Goal: Information Seeking & Learning: Learn about a topic

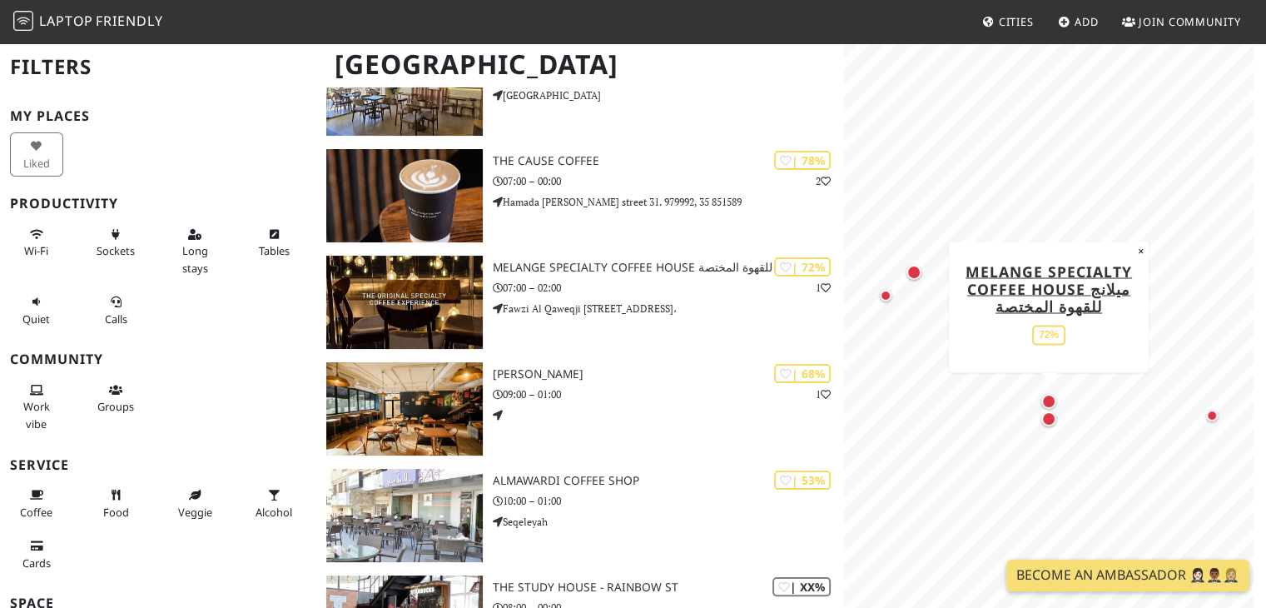
scroll to position [210, 0]
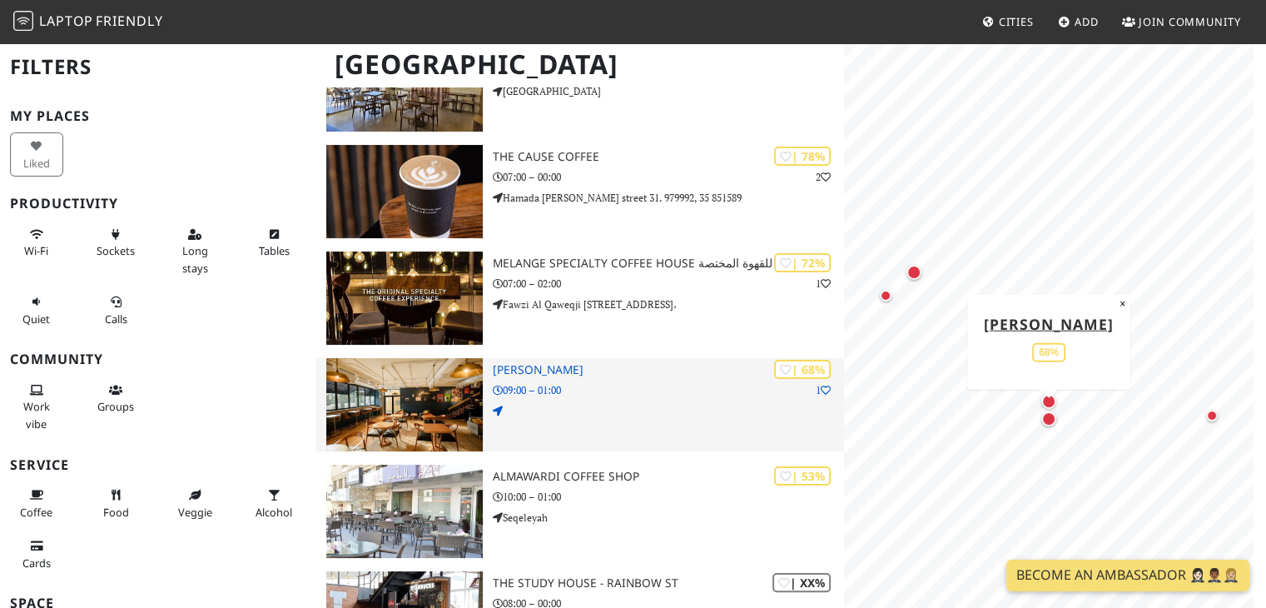
click at [541, 363] on h3 "[PERSON_NAME]" at bounding box center [669, 370] width 352 height 14
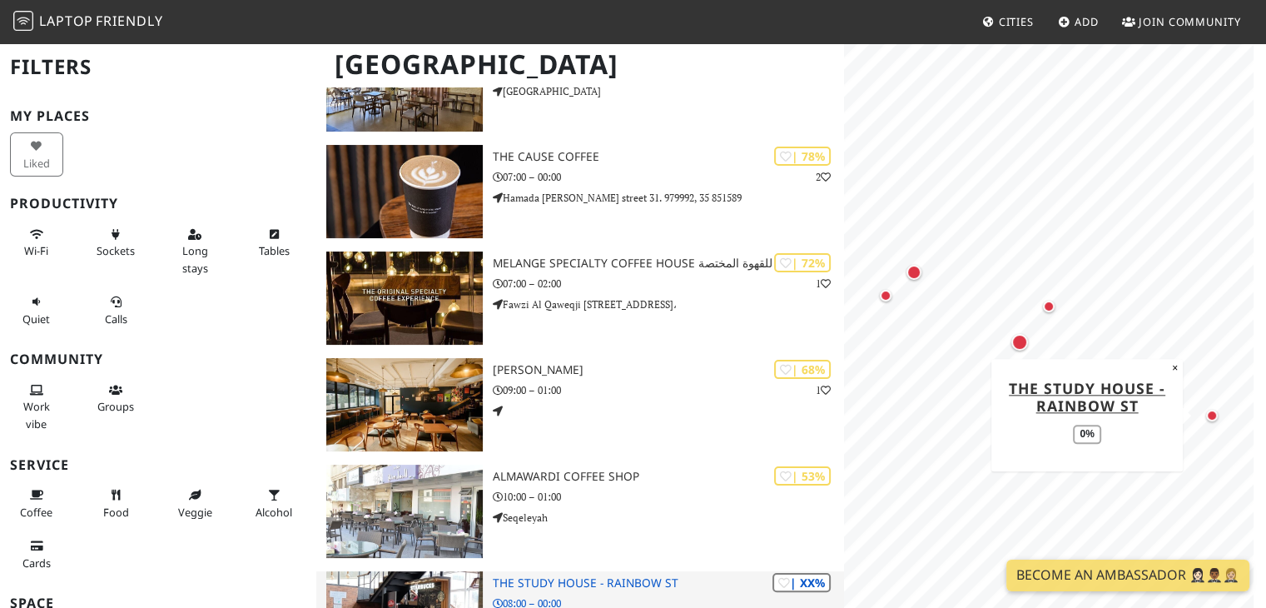
click at [583, 571] on div "| XX% The Study House - [GEOGRAPHIC_DATA] 08:00 – 00:00 Rainbow St. 64" at bounding box center [669, 617] width 352 height 93
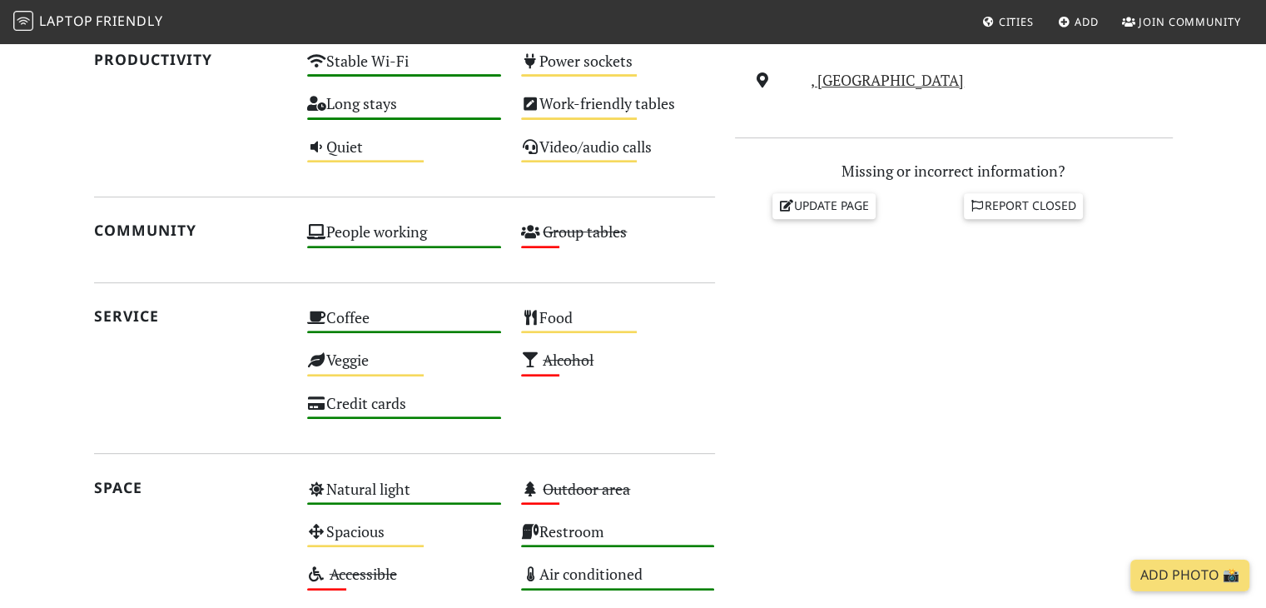
scroll to position [676, 0]
